Goal: Information Seeking & Learning: Learn about a topic

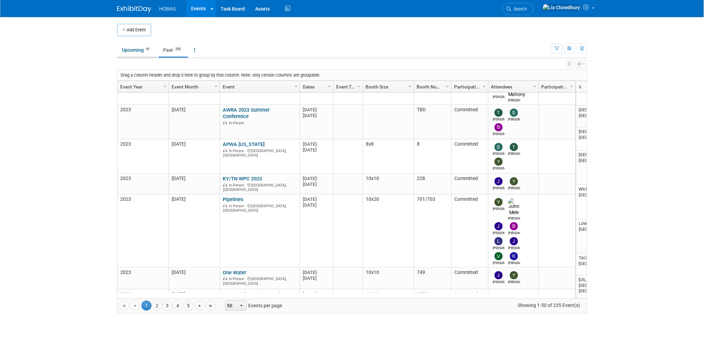
click at [123, 52] on link "Upcoming 41" at bounding box center [137, 50] width 40 height 13
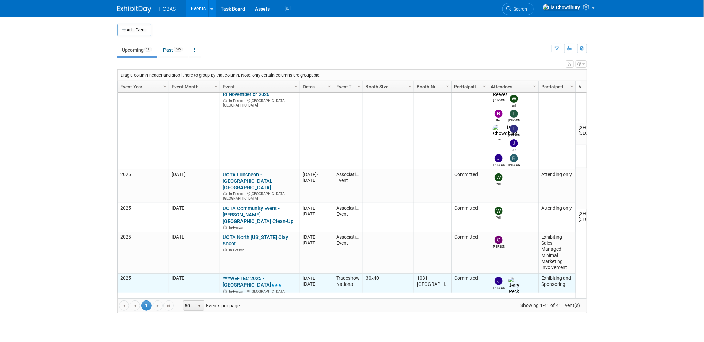
scroll to position [317, 0]
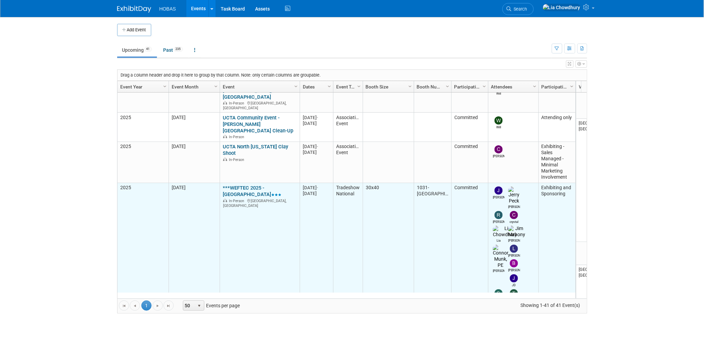
click at [526, 183] on td "[PERSON_NAME] crystal Lia [PERSON_NAME] [PERSON_NAME] [PERSON_NAME] [PERSON_NAM…" at bounding box center [513, 258] width 50 height 151
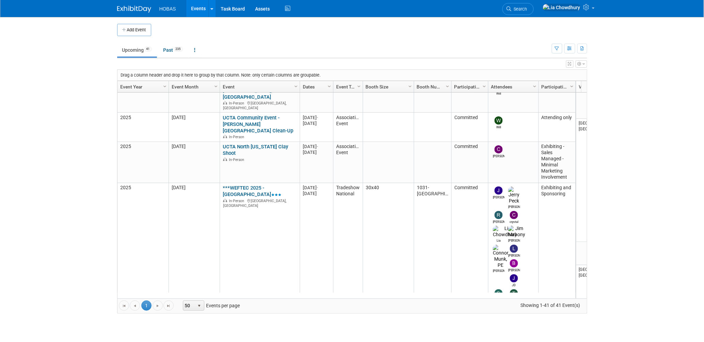
click at [267, 185] on link "***WEFTEC 2025 - [GEOGRAPHIC_DATA]" at bounding box center [252, 191] width 59 height 13
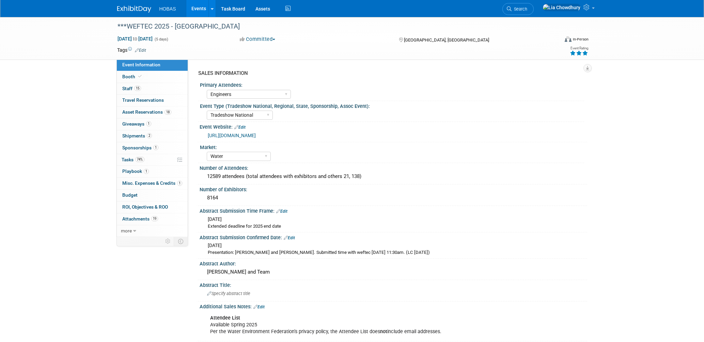
select select "Engineers"
select select "Tradeshow National"
select select "Water"
select select "Exhibiting and Sponsoring"
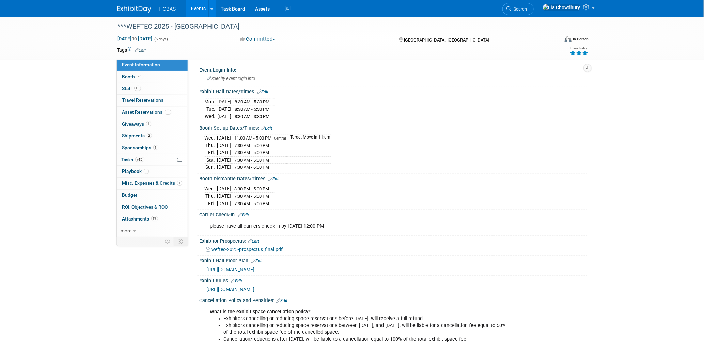
scroll to position [871, 0]
